Goal: Entertainment & Leisure: Browse casually

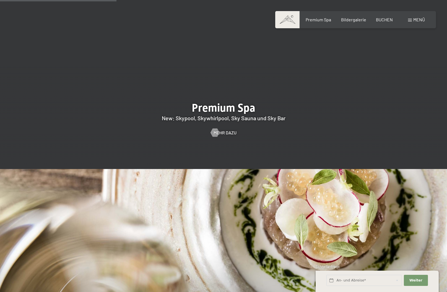
scroll to position [886, 0]
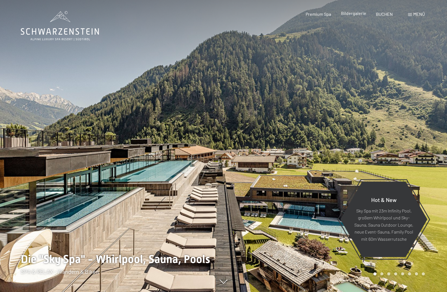
click at [355, 15] on span "Bildergalerie" at bounding box center [353, 13] width 25 height 5
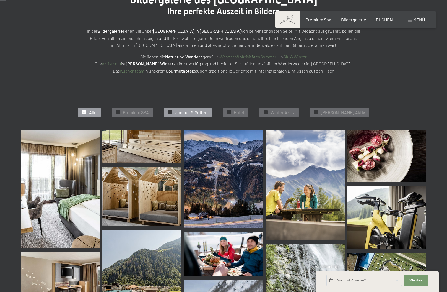
scroll to position [166, 0]
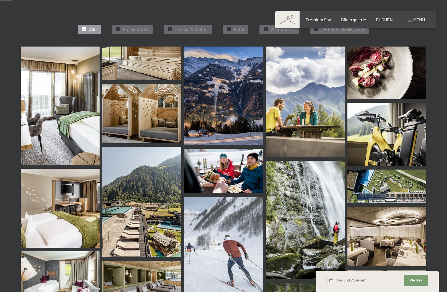
click at [135, 62] on img at bounding box center [141, 64] width 79 height 34
click at [135, 113] on img at bounding box center [141, 113] width 79 height 59
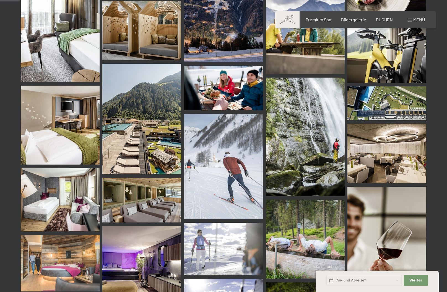
scroll to position [277, 0]
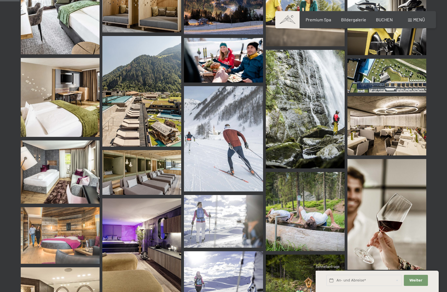
click at [406, 43] on img at bounding box center [387, 23] width 79 height 63
click at [130, 171] on img at bounding box center [141, 172] width 79 height 44
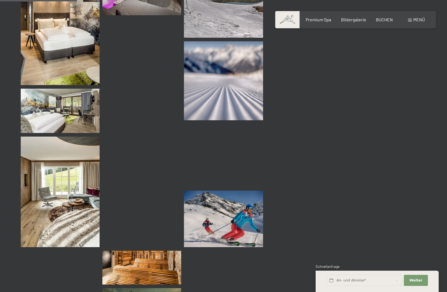
scroll to position [1080, 0]
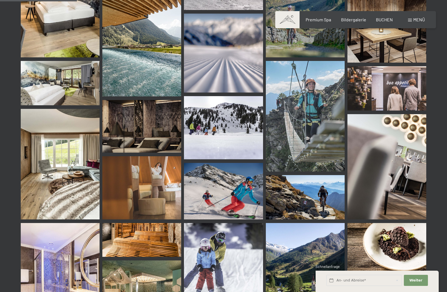
click at [158, 132] on img at bounding box center [141, 126] width 79 height 53
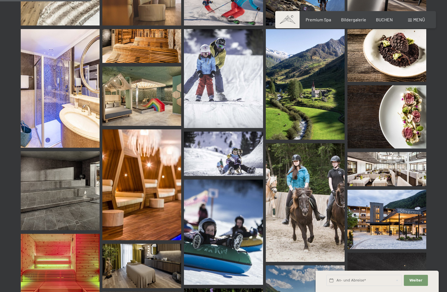
scroll to position [1357, 0]
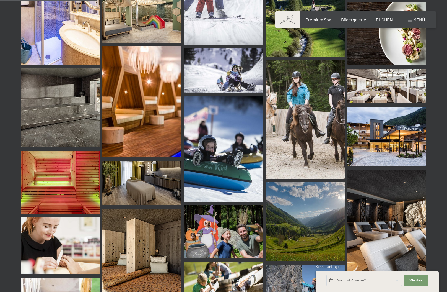
click at [80, 106] on img at bounding box center [60, 107] width 79 height 79
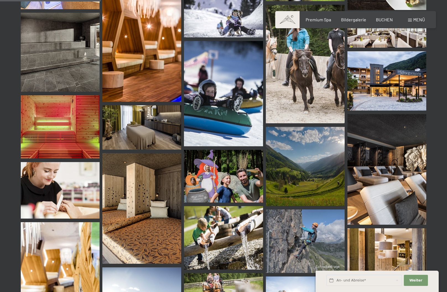
scroll to position [1440, 0]
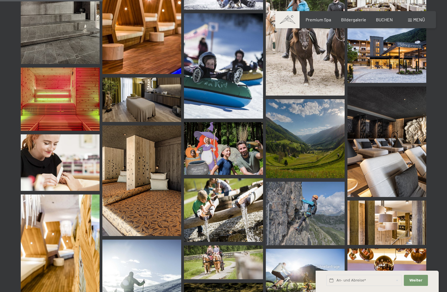
click at [375, 122] on img at bounding box center [387, 141] width 79 height 110
click at [131, 166] on img at bounding box center [141, 180] width 79 height 110
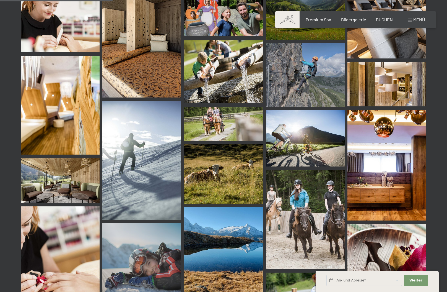
scroll to position [1606, 0]
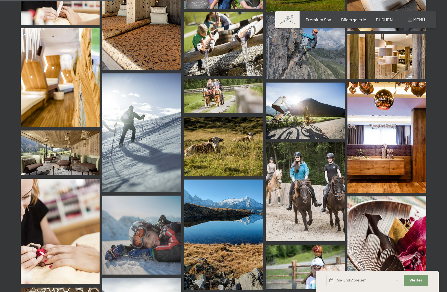
click at [26, 63] on img at bounding box center [60, 77] width 79 height 99
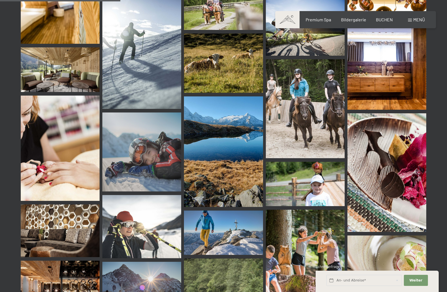
scroll to position [1745, 0]
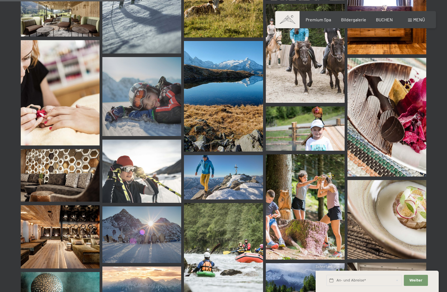
click at [238, 116] on img at bounding box center [223, 96] width 79 height 110
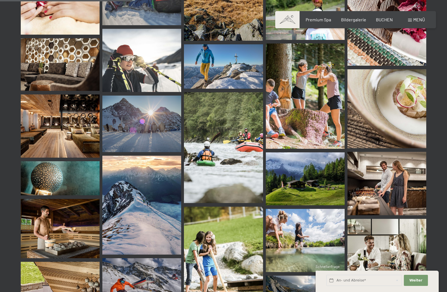
scroll to position [1883, 0]
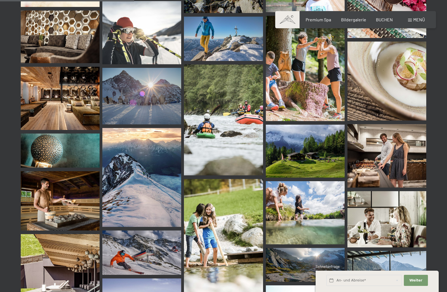
click at [93, 107] on img at bounding box center [60, 98] width 79 height 63
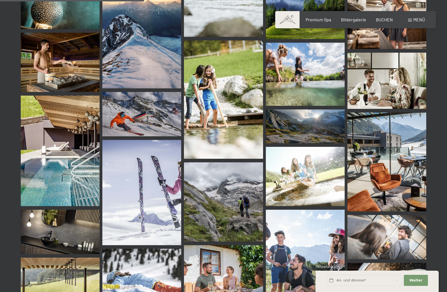
scroll to position [1994, 0]
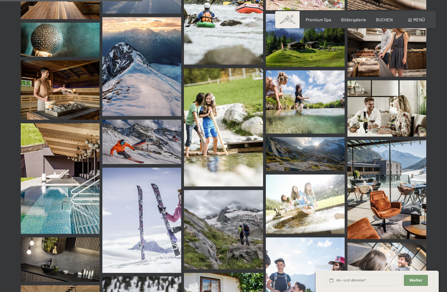
click at [45, 147] on img at bounding box center [60, 178] width 79 height 110
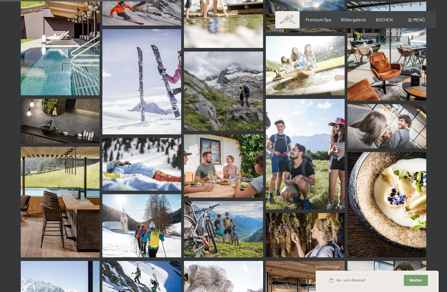
scroll to position [2160, 0]
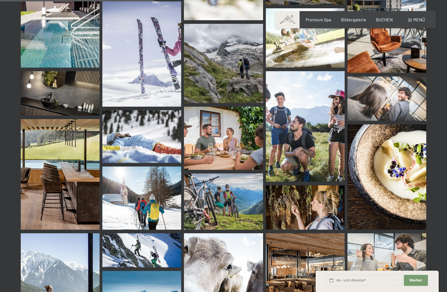
click at [246, 73] on img at bounding box center [223, 63] width 79 height 79
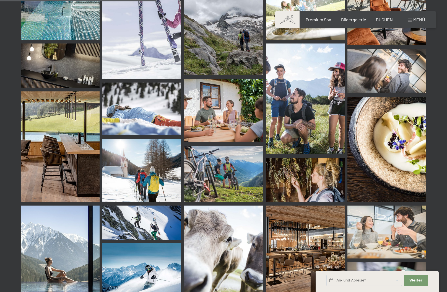
scroll to position [2132, 0]
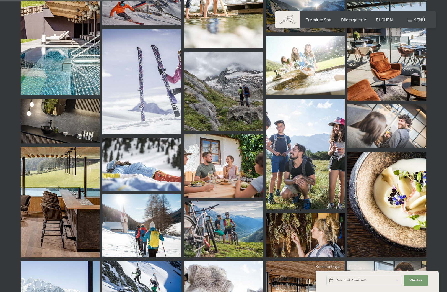
click at [390, 60] on img at bounding box center [387, 51] width 79 height 99
click at [56, 189] on img at bounding box center [60, 202] width 79 height 110
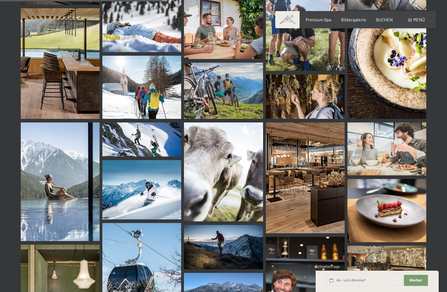
scroll to position [2298, 0]
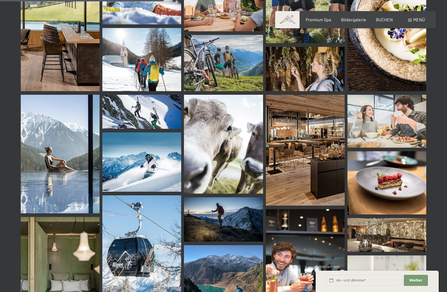
click at [46, 179] on img at bounding box center [60, 154] width 79 height 119
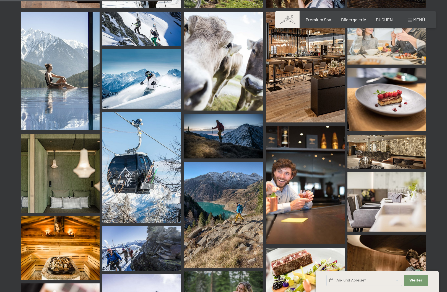
scroll to position [2409, 0]
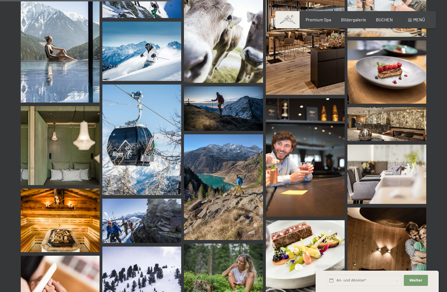
click at [76, 155] on img at bounding box center [60, 145] width 79 height 79
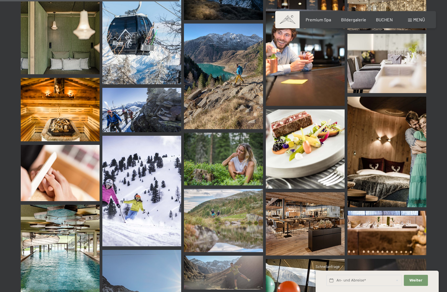
scroll to position [2575, 0]
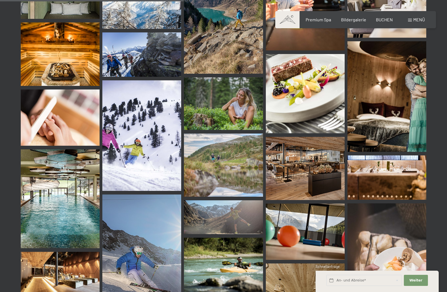
click at [308, 172] on img at bounding box center [305, 168] width 79 height 63
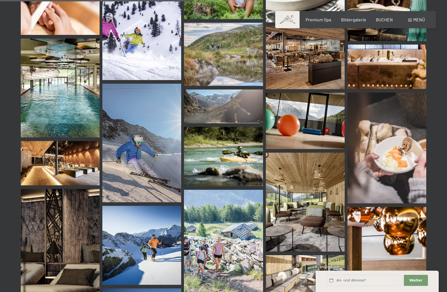
scroll to position [2741, 0]
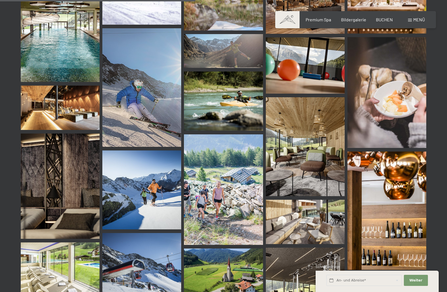
click at [65, 92] on img at bounding box center [60, 108] width 79 height 44
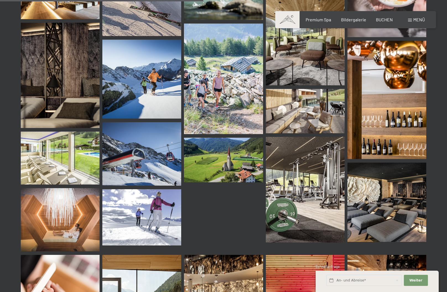
scroll to position [2880, 0]
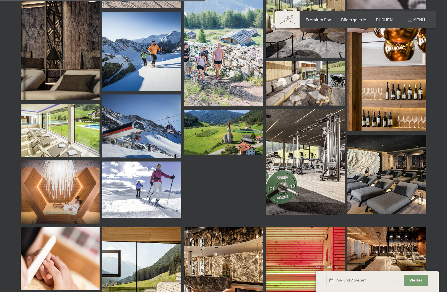
click at [295, 84] on img at bounding box center [305, 83] width 79 height 44
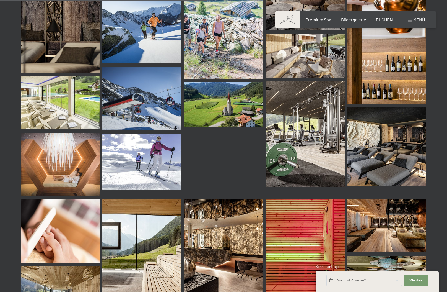
scroll to position [2963, 0]
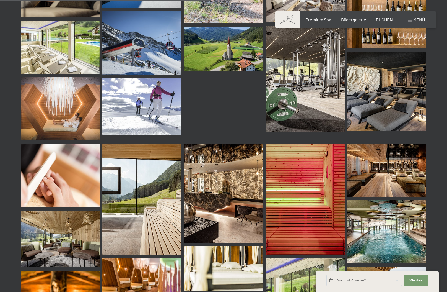
click at [56, 99] on img at bounding box center [60, 108] width 79 height 63
click at [333, 93] on img at bounding box center [305, 78] width 79 height 105
click at [391, 108] on img at bounding box center [387, 91] width 79 height 79
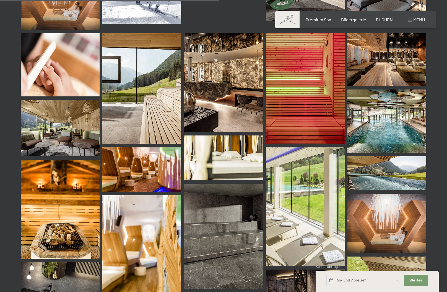
scroll to position [3129, 0]
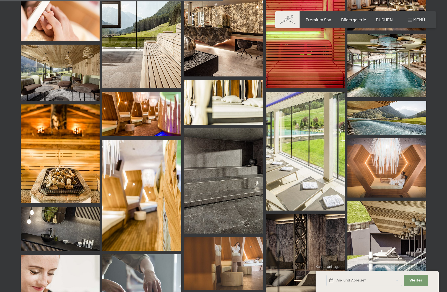
click at [114, 112] on img at bounding box center [141, 114] width 79 height 44
click at [106, 187] on img at bounding box center [141, 195] width 79 height 110
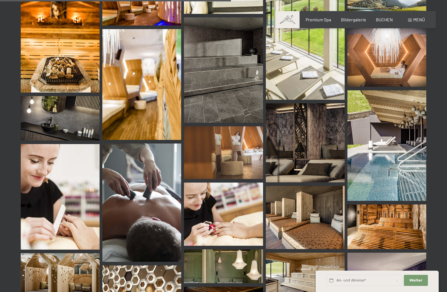
scroll to position [3267, 0]
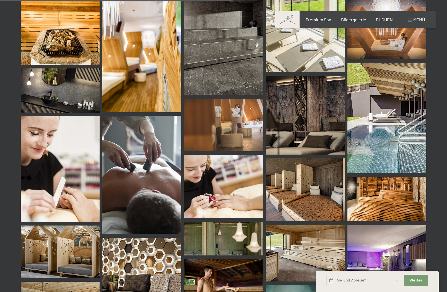
click at [288, 116] on img at bounding box center [305, 115] width 79 height 79
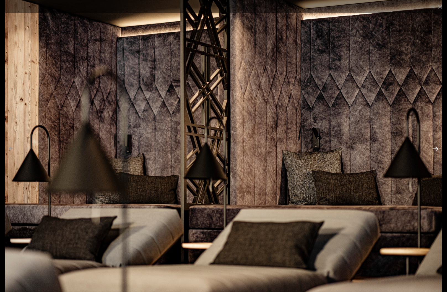
click at [433, 148] on button "Next slide" at bounding box center [436, 148] width 12 height 11
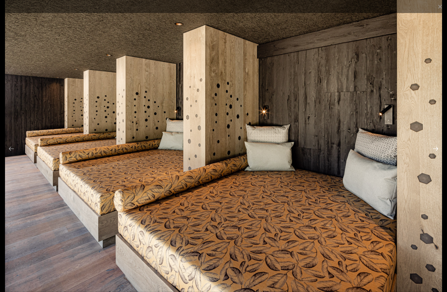
click at [433, 148] on button "Next slide" at bounding box center [436, 148] width 12 height 11
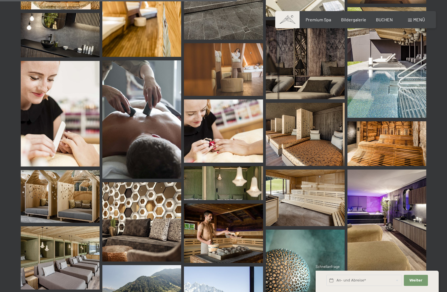
scroll to position [3351, 0]
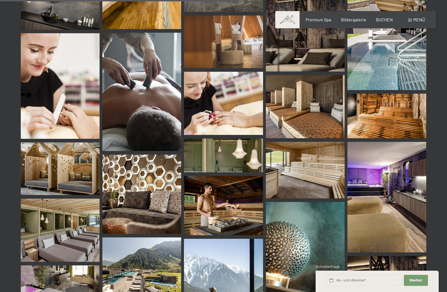
click at [59, 163] on img at bounding box center [60, 168] width 79 height 53
click at [60, 163] on img at bounding box center [60, 168] width 79 height 53
click at [158, 182] on img at bounding box center [141, 194] width 79 height 79
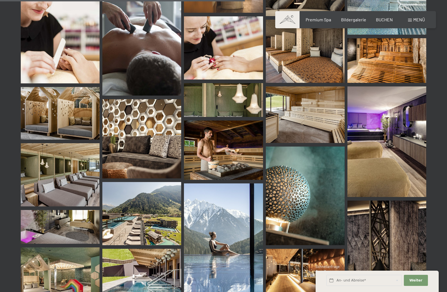
scroll to position [3434, 0]
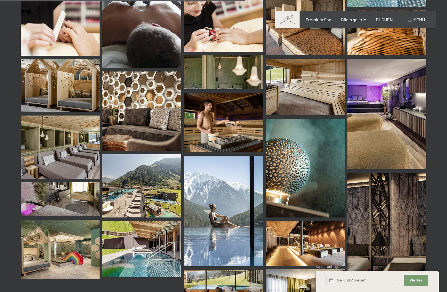
click at [54, 148] on img at bounding box center [60, 146] width 79 height 63
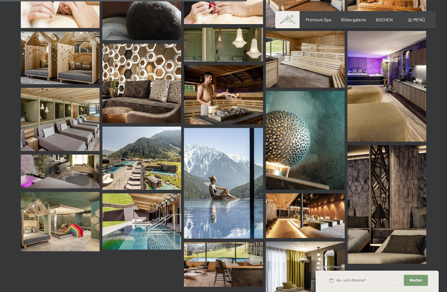
scroll to position [3489, 0]
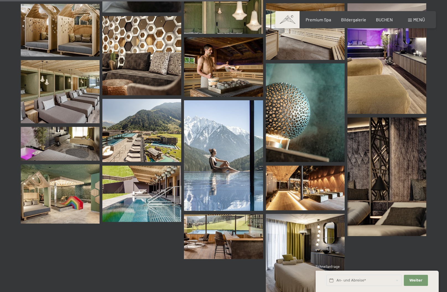
click at [395, 55] on img at bounding box center [387, 58] width 79 height 110
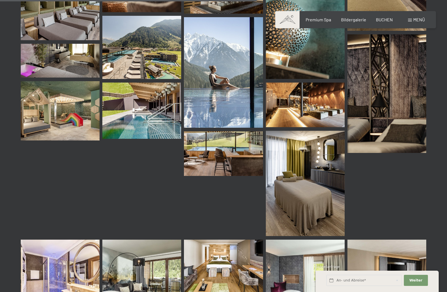
scroll to position [3600, 0]
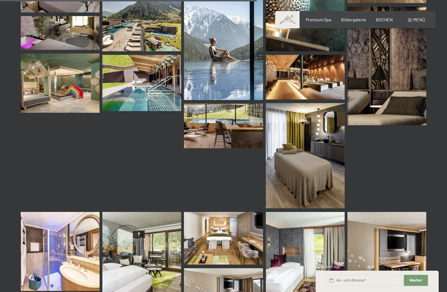
click at [335, 62] on img at bounding box center [305, 77] width 79 height 44
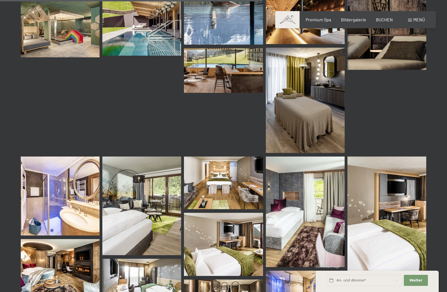
scroll to position [3683, 0]
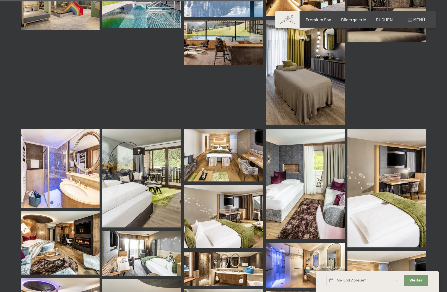
click at [216, 52] on img at bounding box center [223, 42] width 79 height 44
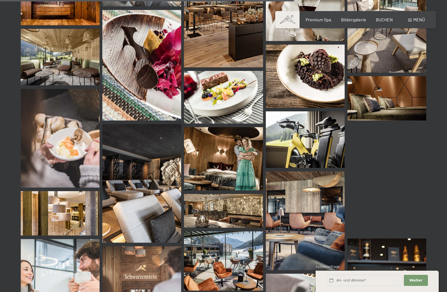
scroll to position [4154, 0]
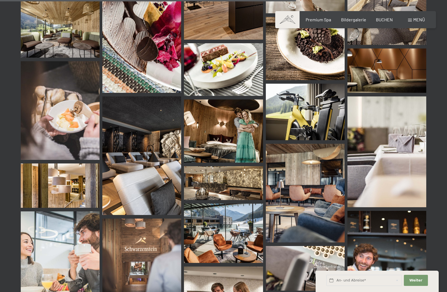
click at [133, 155] on img at bounding box center [141, 155] width 79 height 119
click at [299, 125] on img at bounding box center [305, 112] width 79 height 56
click at [227, 127] on img at bounding box center [223, 130] width 79 height 63
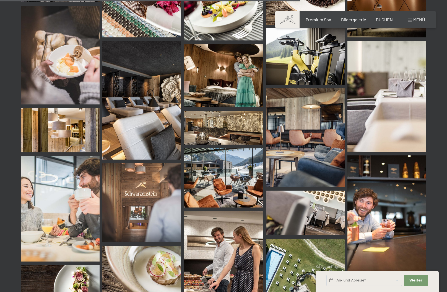
scroll to position [4237, 0]
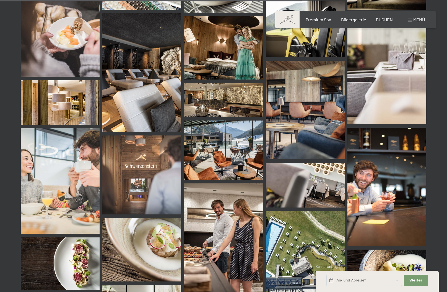
click at [222, 102] on img at bounding box center [223, 100] width 79 height 34
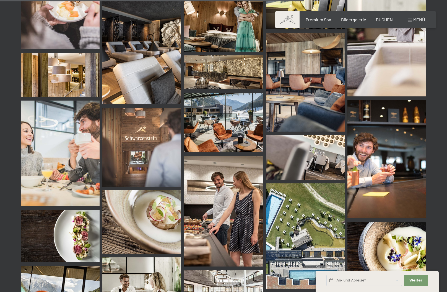
click at [288, 88] on img at bounding box center [305, 82] width 79 height 99
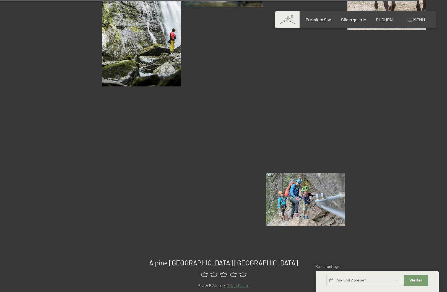
scroll to position [5926, 0]
